Goal: Find specific page/section: Find specific page/section

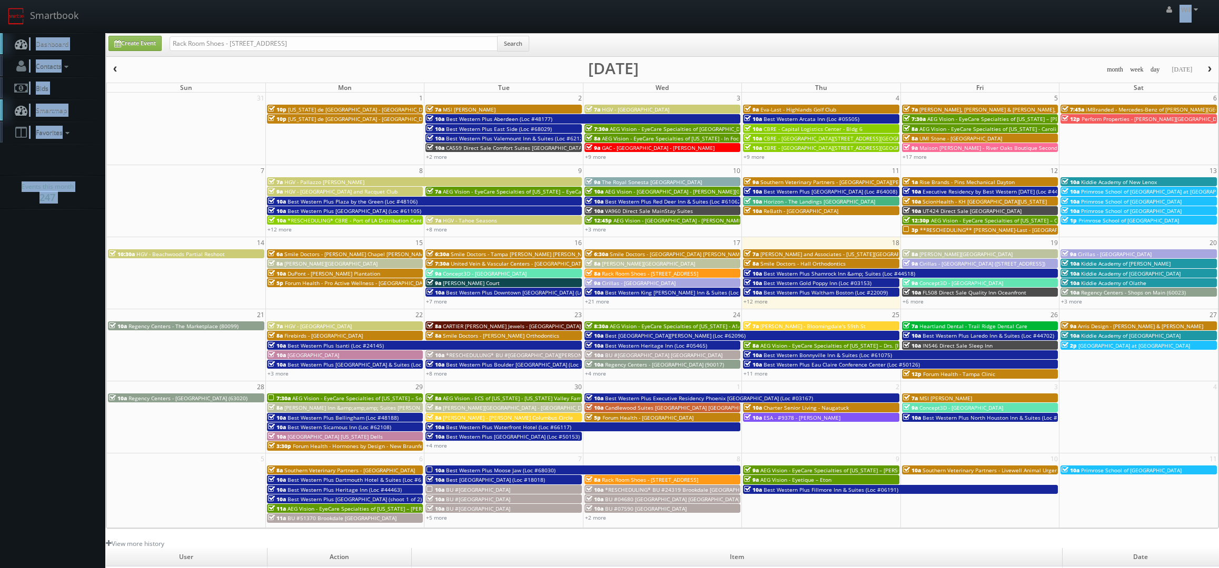
drag, startPoint x: 321, startPoint y: 54, endPoint x: 99, endPoint y: 5, distance: 227.3
click at [99, 5] on body "Smartbook Toggle Side Navigation Toggle Top Navigation Will Will Profile Logout…" at bounding box center [609, 373] width 1219 height 746
click at [295, 32] on div "Will Will Profile Logout" at bounding box center [609, 16] width 1219 height 33
drag, startPoint x: 298, startPoint y: 39, endPoint x: -7, endPoint y: -7, distance: 308.8
click at [0, 0] on html "Smartbook Toggle Side Navigation Toggle Top Navigation Will Will Profile Logout…" at bounding box center [609, 373] width 1219 height 746
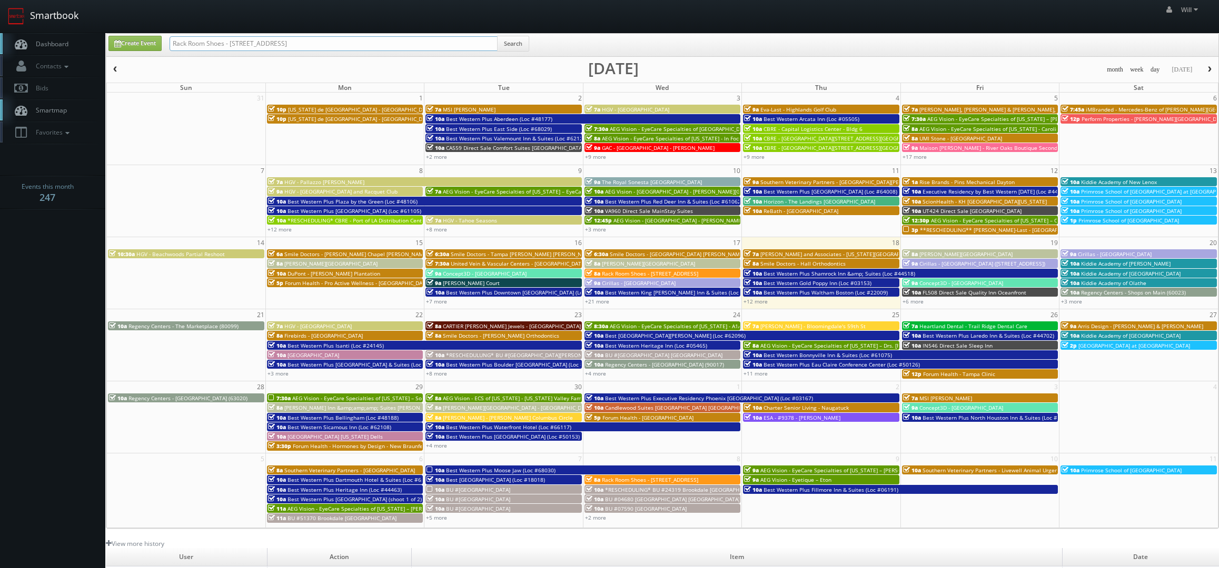
paste input "(09-09-25) ReBath - Fairview - Tour Only"
drag, startPoint x: 207, startPoint y: 42, endPoint x: 87, endPoint y: 19, distance: 122.1
click at [87, 19] on body "Smartbook Toggle Side Navigation Toggle Top Navigation Will Will Profile Logout…" at bounding box center [609, 373] width 1219 height 746
type input "ReBath - Fairview - Tour Only"
